Goal: Find contact information: Find contact information

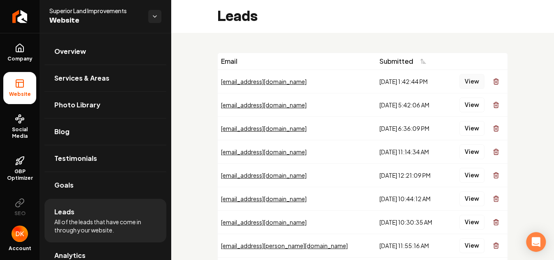
click at [471, 80] on button "View" at bounding box center [471, 81] width 25 height 15
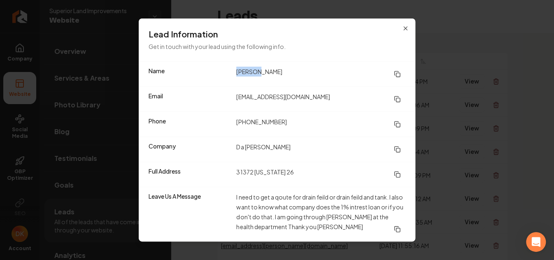
drag, startPoint x: 279, startPoint y: 71, endPoint x: 233, endPoint y: 71, distance: 46.1
click at [233, 71] on div "Name [PERSON_NAME]" at bounding box center [277, 74] width 276 height 25
click at [308, 69] on dd "[PERSON_NAME]" at bounding box center [320, 74] width 169 height 15
click at [270, 65] on div "Name [PERSON_NAME]" at bounding box center [277, 74] width 276 height 25
click at [259, 71] on dd "[PERSON_NAME]" at bounding box center [320, 74] width 169 height 15
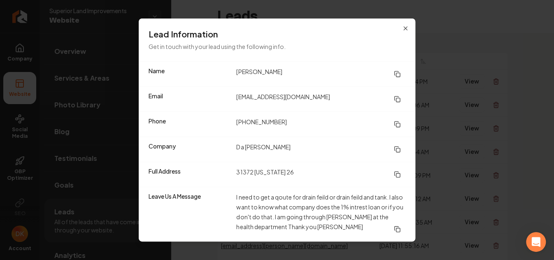
click at [281, 71] on dd "[PERSON_NAME]" at bounding box center [320, 74] width 169 height 15
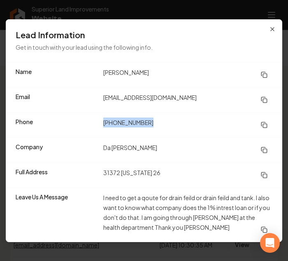
drag, startPoint x: 151, startPoint y: 121, endPoint x: 99, endPoint y: 126, distance: 52.4
click at [99, 126] on div "Phone [PHONE_NUMBER]" at bounding box center [144, 124] width 276 height 25
copy div "[PHONE_NUMBER]"
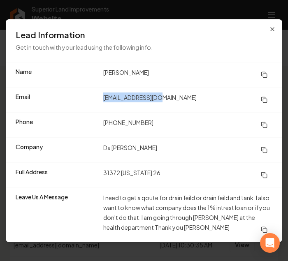
drag, startPoint x: 173, startPoint y: 98, endPoint x: 98, endPoint y: 100, distance: 74.9
click at [98, 100] on div "Email [EMAIL_ADDRESS][DOMAIN_NAME]" at bounding box center [144, 99] width 276 height 25
copy div "[EMAIL_ADDRESS][DOMAIN_NAME]"
click at [189, 115] on div "Phone [PHONE_NUMBER]" at bounding box center [144, 124] width 276 height 25
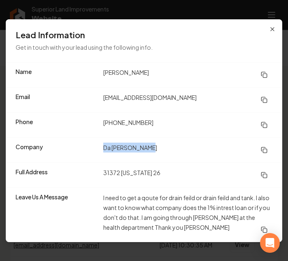
drag, startPoint x: 155, startPoint y: 148, endPoint x: 74, endPoint y: 150, distance: 81.1
click at [74, 150] on div "Company Da Yooper Cabin" at bounding box center [144, 149] width 276 height 25
copy div "Da [PERSON_NAME]"
click at [199, 101] on dd "[EMAIL_ADDRESS][DOMAIN_NAME]" at bounding box center [187, 100] width 169 height 15
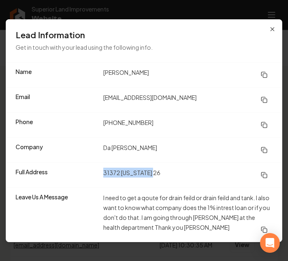
drag, startPoint x: 163, startPoint y: 171, endPoint x: 104, endPoint y: 173, distance: 59.3
click at [104, 173] on dd "31372 [US_STATE] 26" at bounding box center [187, 175] width 169 height 15
copy dd "31372 [US_STATE] 26"
click at [190, 232] on dd "I need to get a qoute for drain feild or drain feild and tank. I also want to k…" at bounding box center [187, 215] width 169 height 44
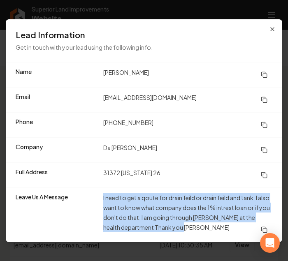
drag, startPoint x: 193, startPoint y: 226, endPoint x: 101, endPoint y: 199, distance: 95.8
click at [101, 199] on div "Leave Us A Message I need to get a qoute for drain feild or drain feild and tan…" at bounding box center [144, 215] width 276 height 55
copy dd "I need to get a qoute for drain feild or drain feild and tank. I also want to k…"
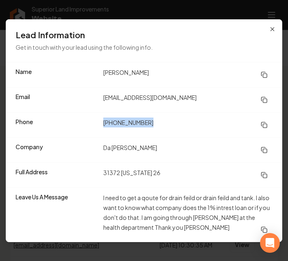
drag, startPoint x: 151, startPoint y: 121, endPoint x: 103, endPoint y: 125, distance: 48.7
click at [103, 125] on div "Phone [PHONE_NUMBER]" at bounding box center [144, 124] width 276 height 25
copy dd "[PHONE_NUMBER]"
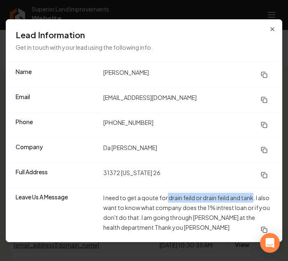
drag, startPoint x: 167, startPoint y: 197, endPoint x: 255, endPoint y: 199, distance: 87.6
click at [255, 199] on dd "I need to get a qoute for drain feild or drain feild and tank. I also want to k…" at bounding box center [187, 215] width 169 height 44
copy dd "drain feild or drain feild and tank"
click at [181, 42] on div "Lead Information Get in touch with your lead using the following info." at bounding box center [144, 40] width 276 height 43
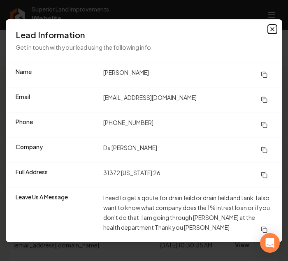
click at [273, 29] on icon "button" at bounding box center [272, 29] width 7 height 7
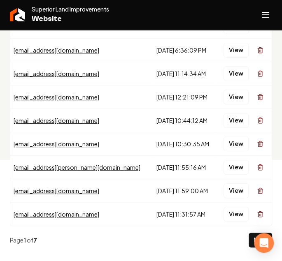
scroll to position [103, 0]
